Goal: Book appointment/travel/reservation

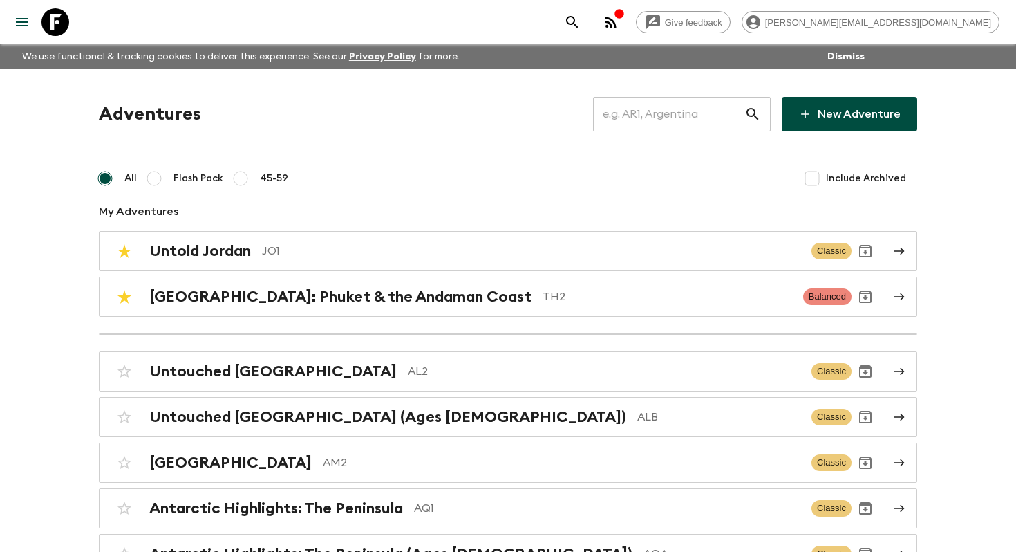
scroll to position [1737, 0]
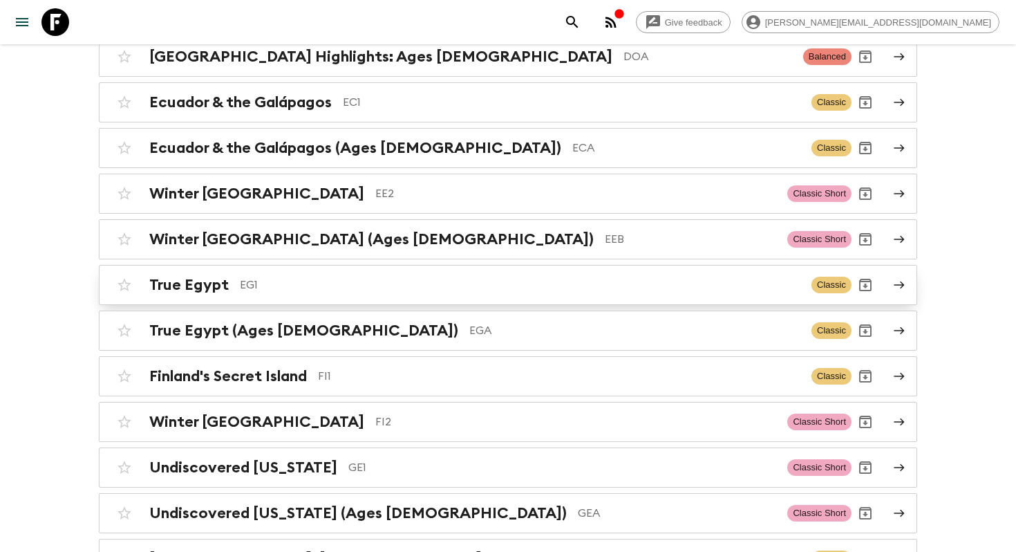
click at [389, 265] on link "True Egypt EG1 Classic" at bounding box center [508, 285] width 819 height 40
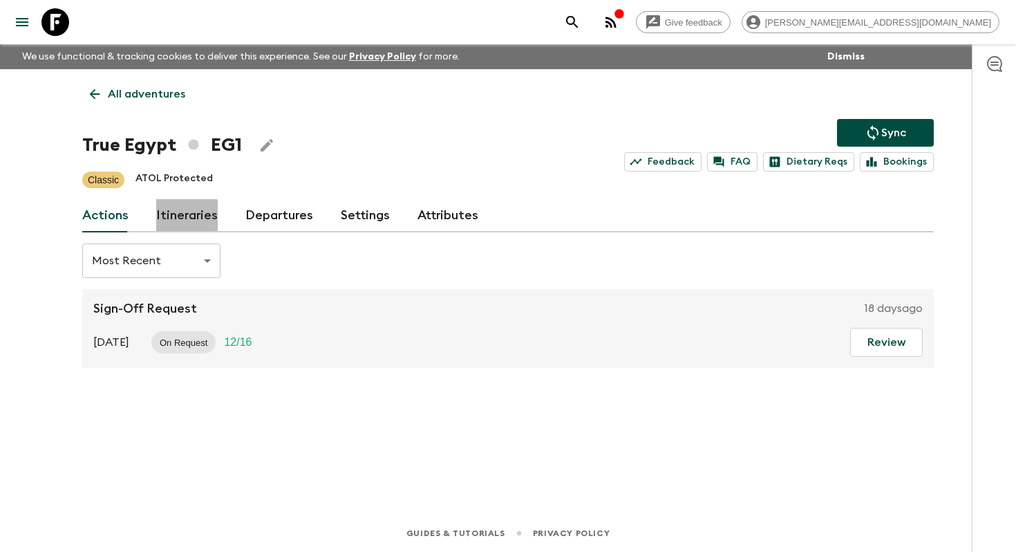
click at [174, 223] on link "Itineraries" at bounding box center [187, 215] width 62 height 33
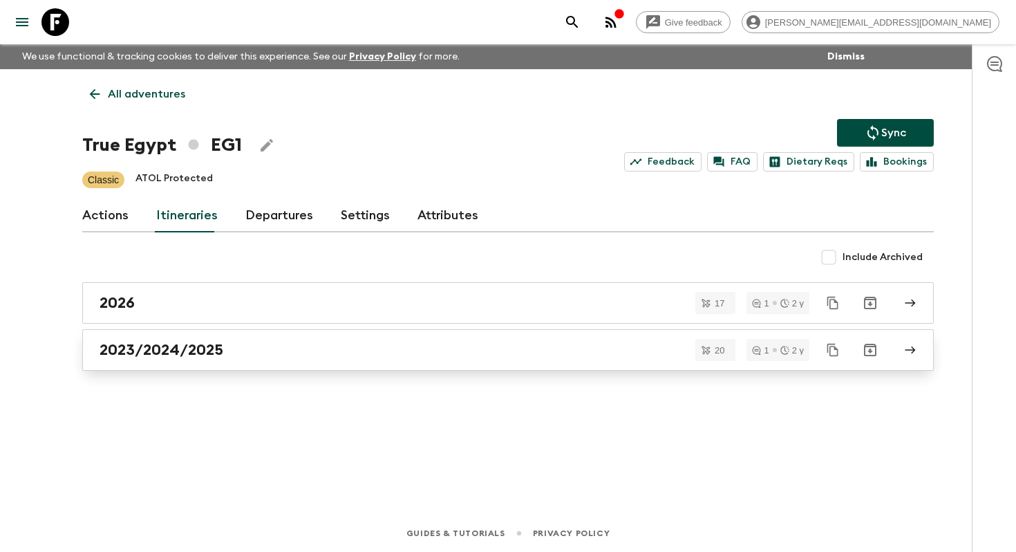
click at [150, 359] on link "2023/2024/2025" at bounding box center [508, 349] width 852 height 41
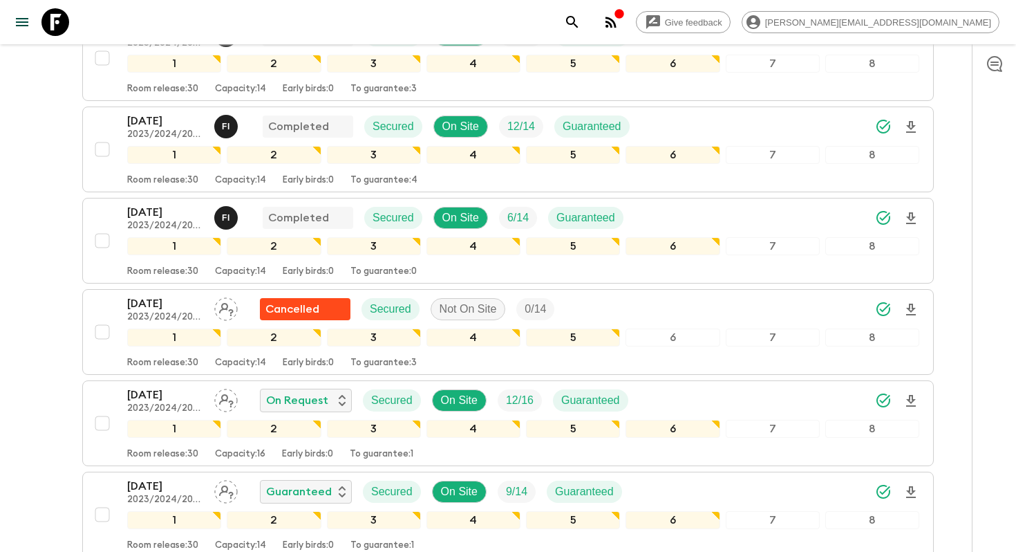
scroll to position [671, 0]
